Goal: Entertainment & Leisure: Consume media (video, audio)

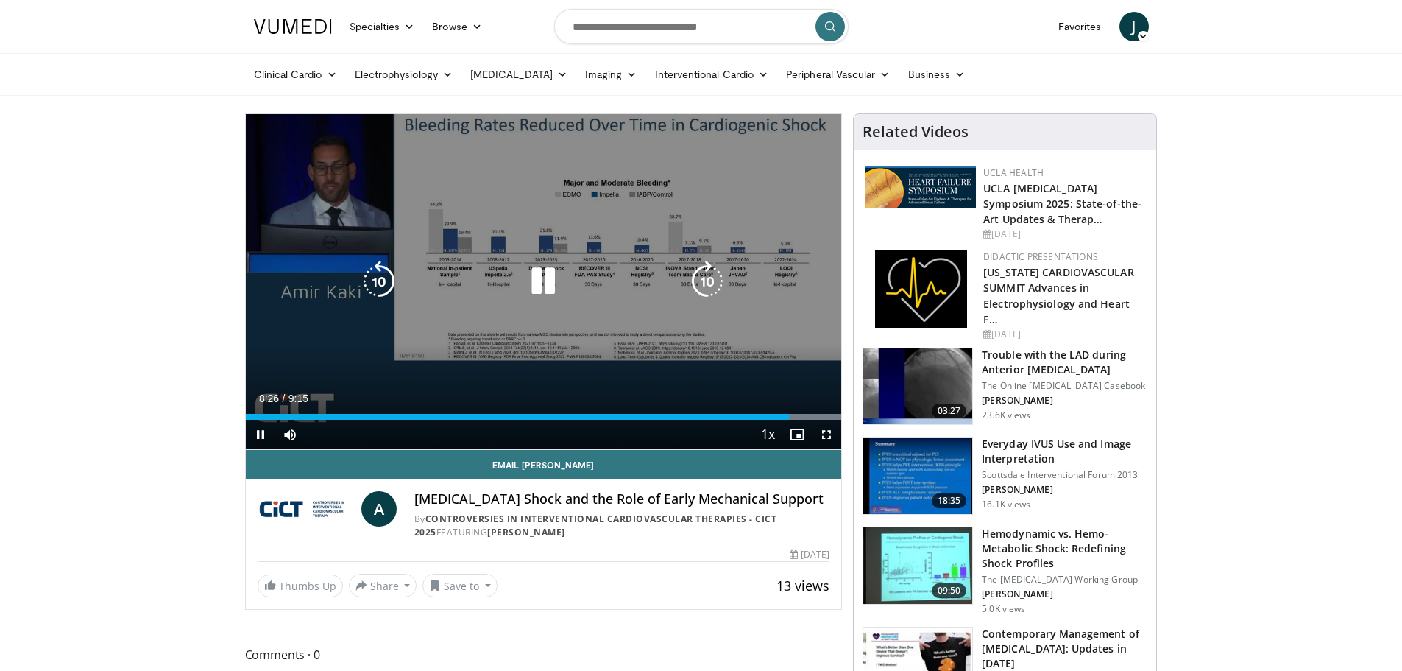
click at [378, 277] on icon "Video Player" at bounding box center [378, 281] width 41 height 41
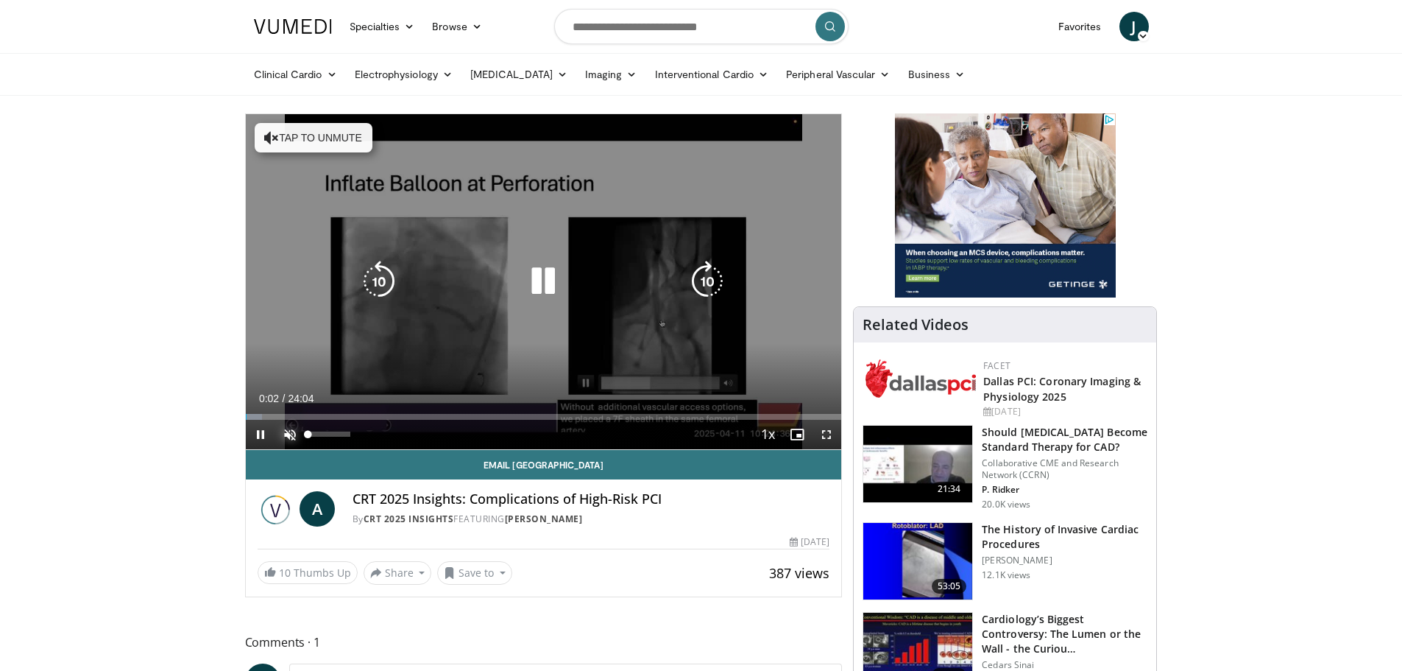
click at [291, 431] on span "Video Player" at bounding box center [289, 434] width 29 height 29
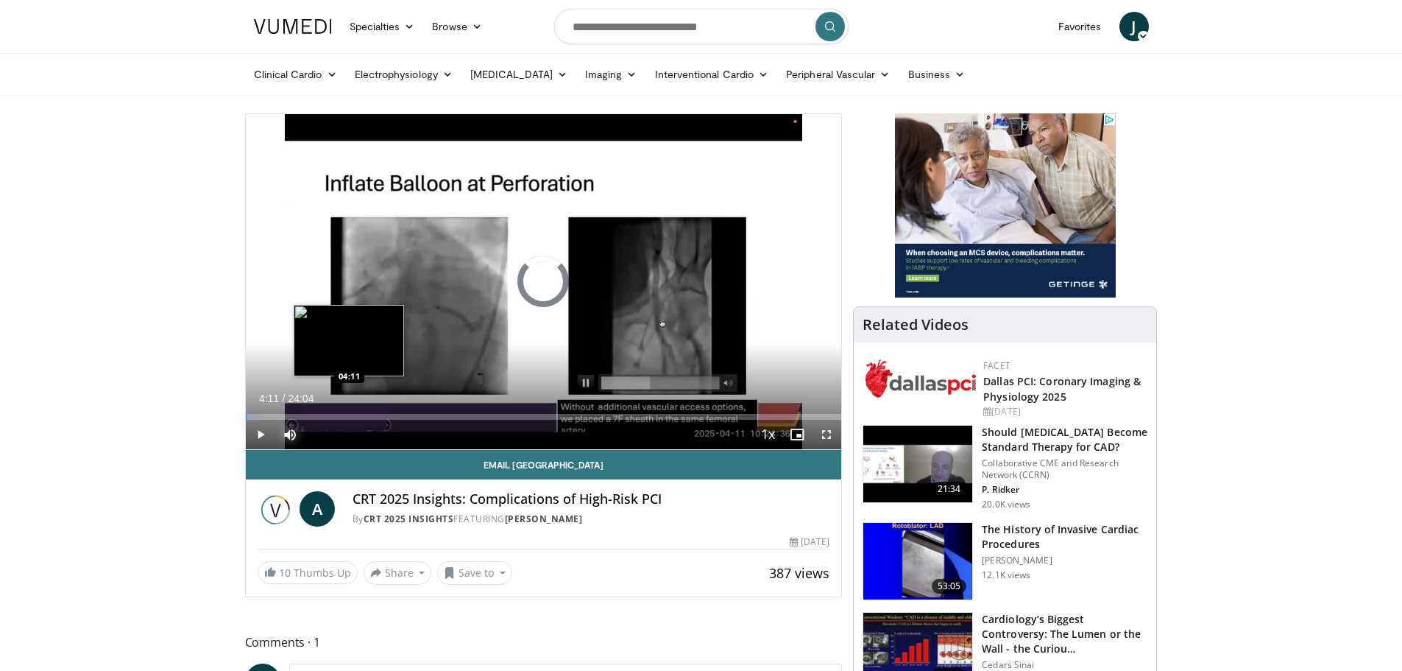
click at [349, 411] on div "Loaded : 2.76% 04:11 04:11" at bounding box center [544, 413] width 596 height 14
click at [381, 414] on div "Loaded : 22.11% 04:12 05:30" at bounding box center [544, 417] width 596 height 6
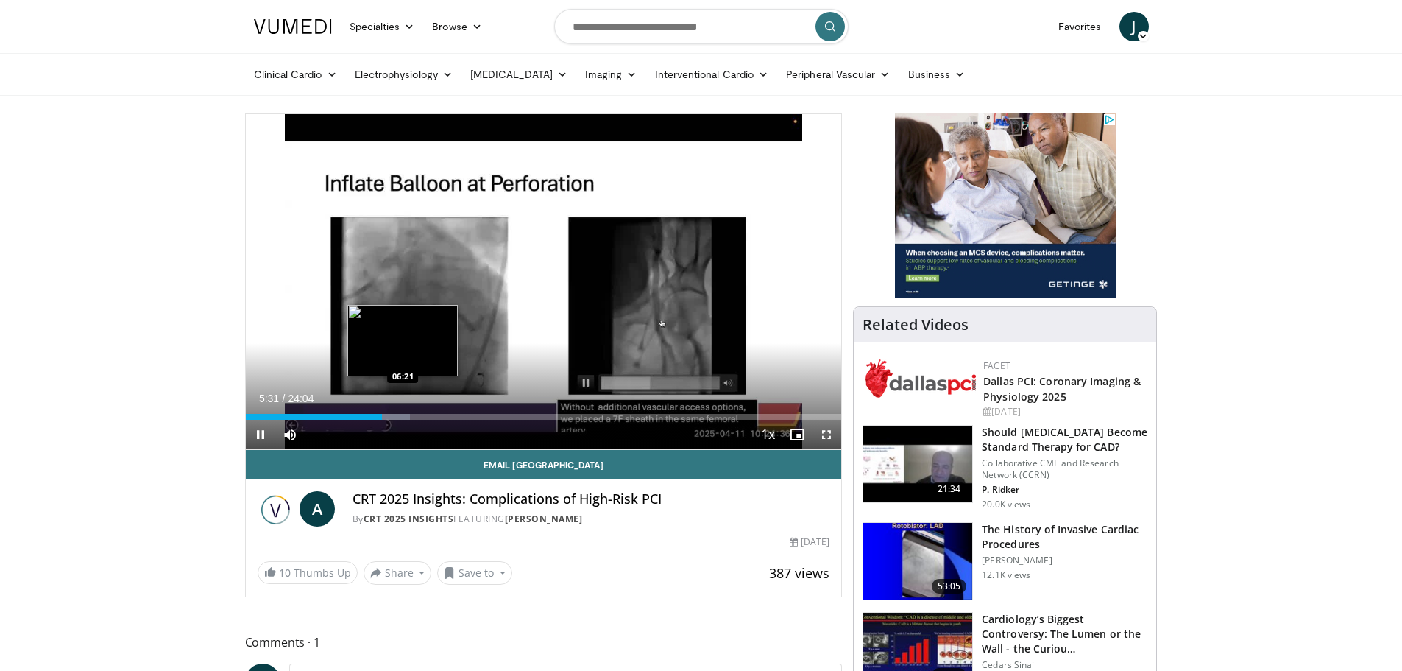
click at [403, 415] on div "10 seconds Tap to unmute" at bounding box center [544, 281] width 596 height 335
click at [255, 431] on span "Video Player" at bounding box center [260, 434] width 29 height 29
click at [428, 414] on div "Loaded : 27.64% 05:37 07:22" at bounding box center [544, 417] width 596 height 6
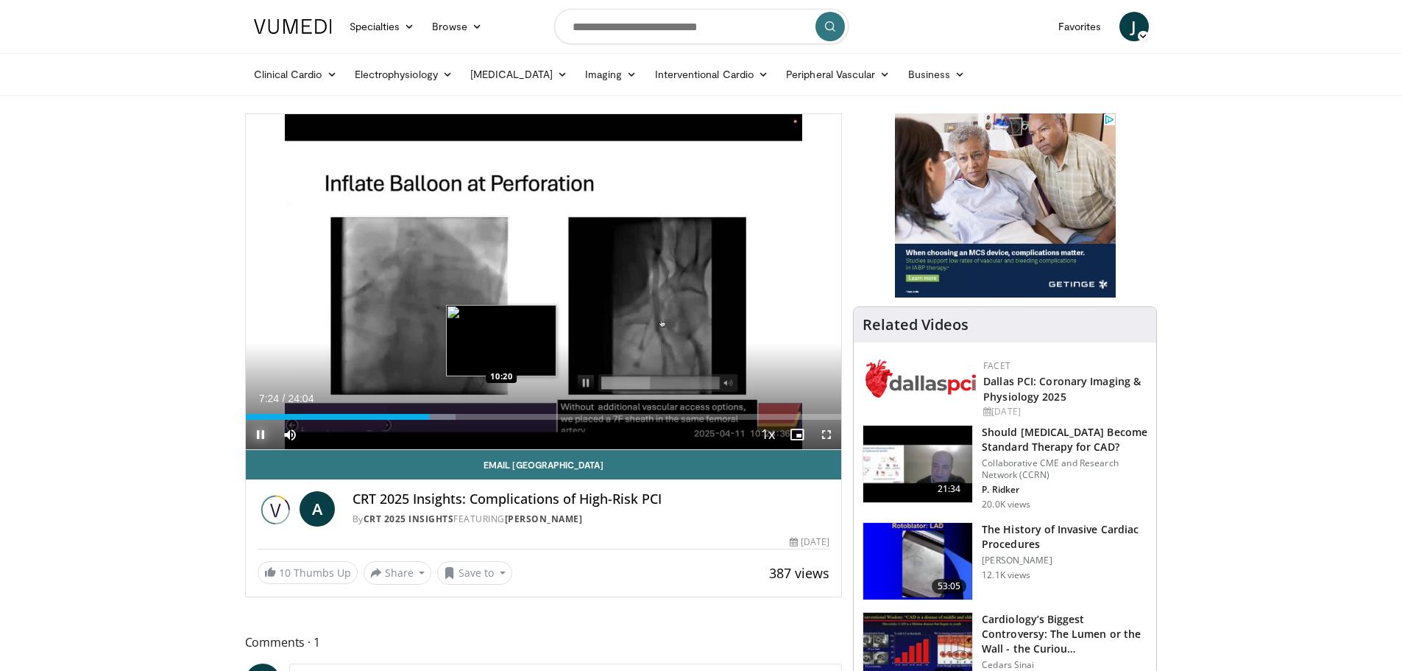
click at [501, 411] on div "Loaded : 35.24% 07:24 10:20" at bounding box center [544, 413] width 596 height 14
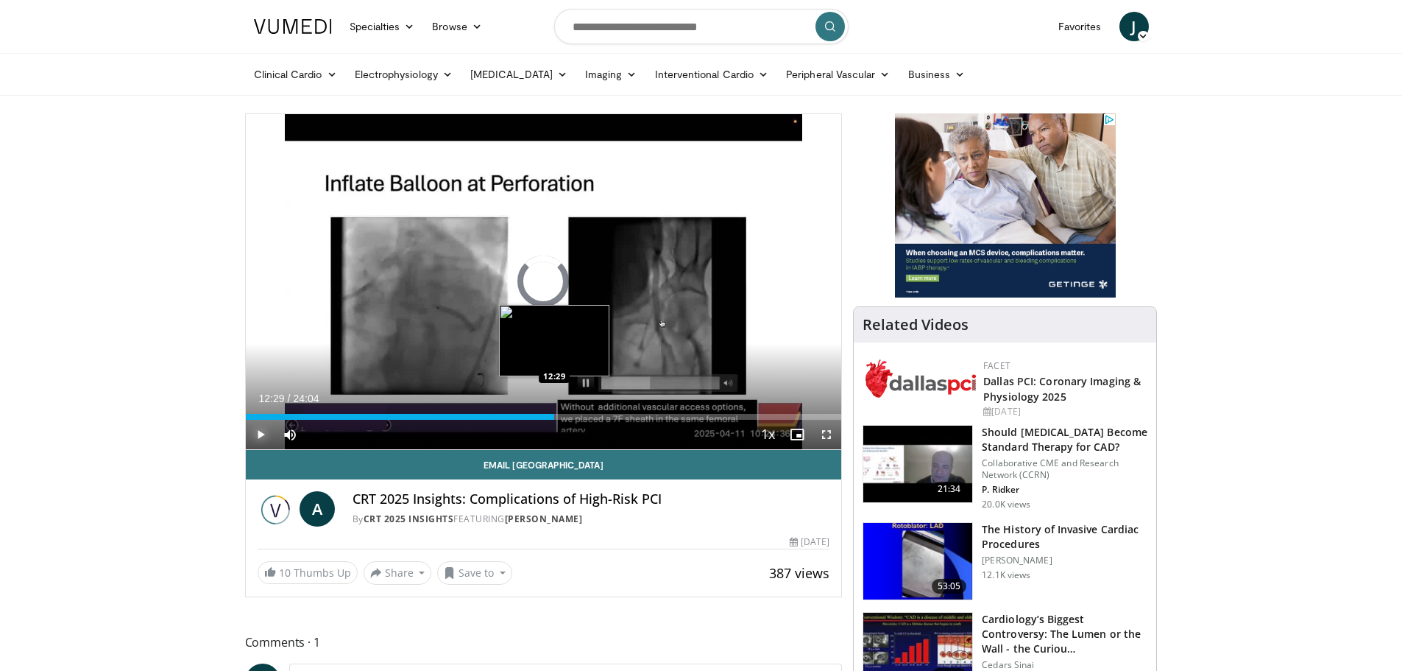
click at [554, 412] on div "Loaded : 0.00% 12:29 12:29" at bounding box center [544, 413] width 596 height 14
